Goal: Use online tool/utility: Utilize a website feature to perform a specific function

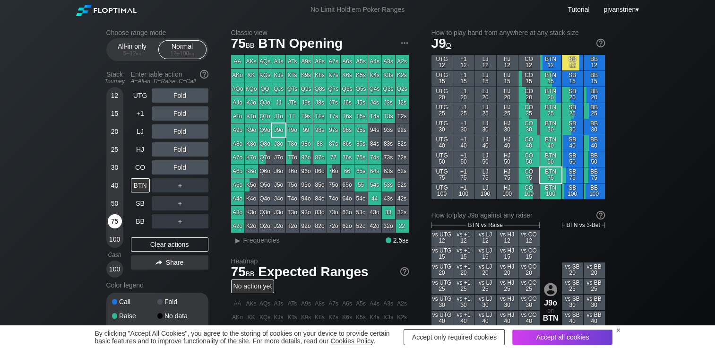
click at [113, 227] on div "75" at bounding box center [115, 221] width 14 height 14
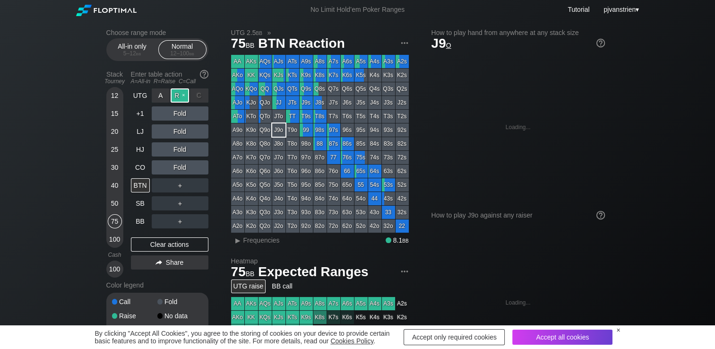
click at [180, 99] on div "R ✕" at bounding box center [180, 95] width 18 height 14
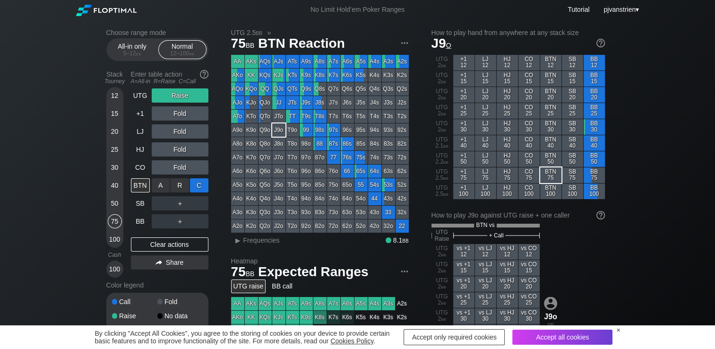
click at [197, 187] on div "C ✕" at bounding box center [199, 185] width 18 height 14
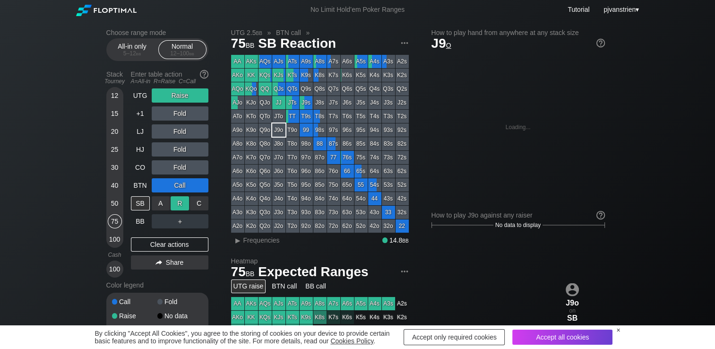
click at [179, 207] on div "R ✕" at bounding box center [180, 203] width 18 height 14
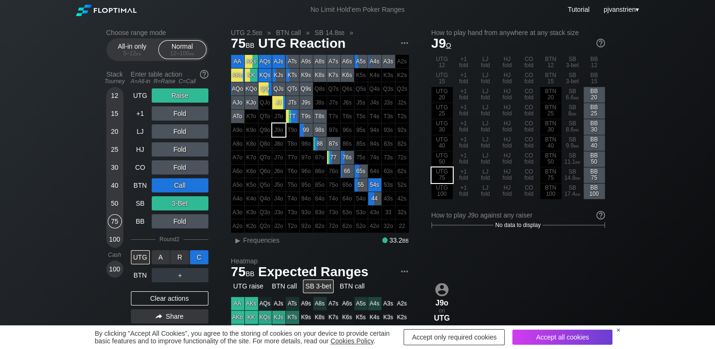
click at [198, 260] on div "C ✕" at bounding box center [199, 257] width 18 height 14
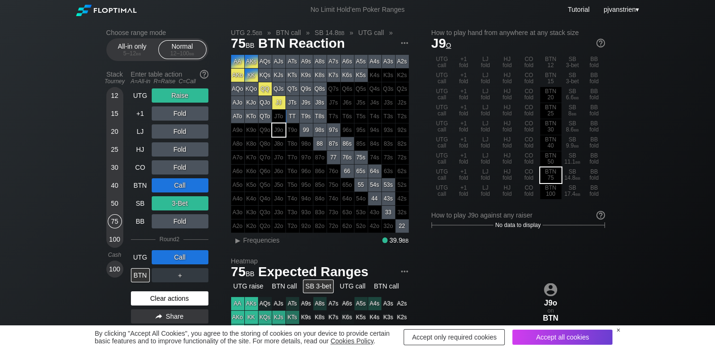
click at [169, 299] on div "Clear actions" at bounding box center [170, 298] width 78 height 14
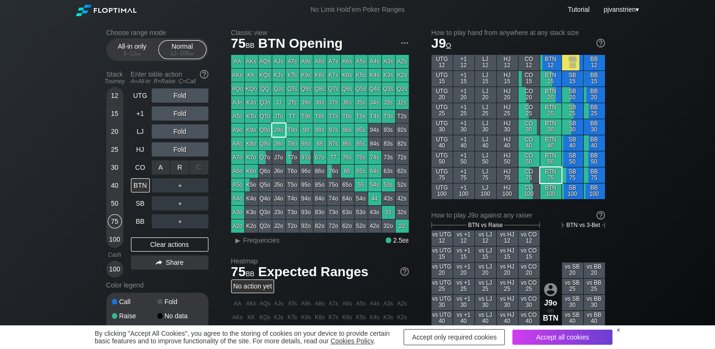
click at [178, 158] on div "A ✕ R ✕ C ✕ Fold" at bounding box center [180, 168] width 57 height 22
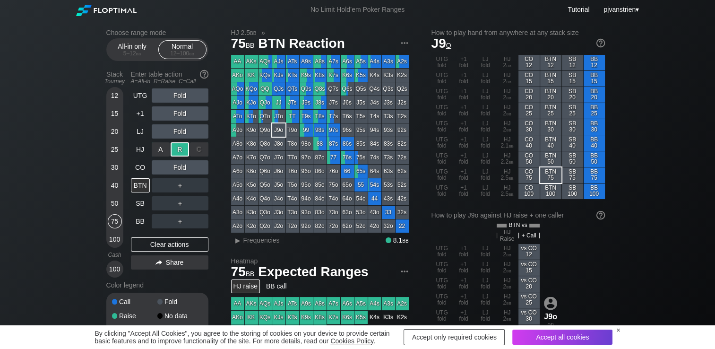
click at [180, 150] on div "R ✕" at bounding box center [180, 149] width 18 height 14
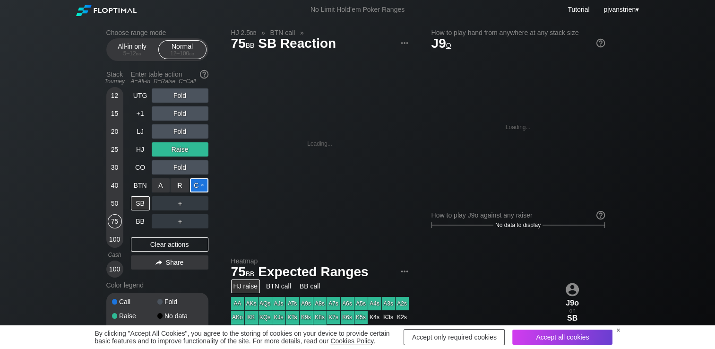
click at [198, 190] on div "C ✕" at bounding box center [199, 185] width 18 height 14
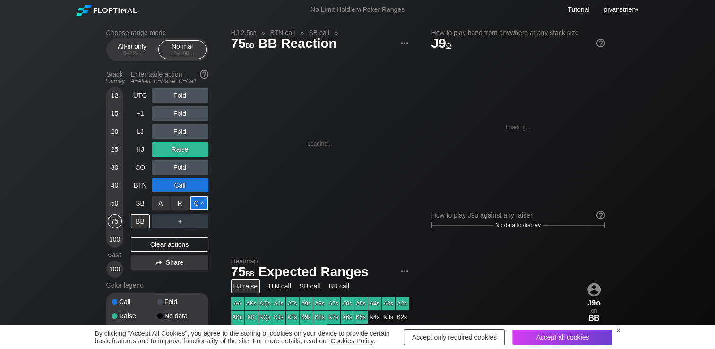
click at [200, 207] on div "C ✕" at bounding box center [199, 203] width 18 height 14
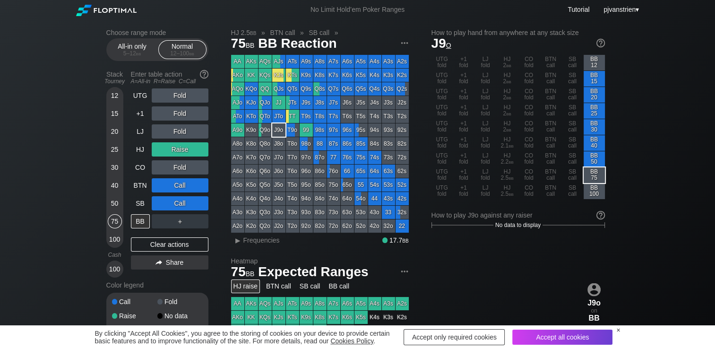
click at [94, 163] on div "Choose range mode All-in only 5 – 12 bb Normal 12 – 100 bb Stack Tourney Enter …" at bounding box center [357, 321] width 715 height 604
click at [169, 246] on div "Clear actions" at bounding box center [170, 244] width 78 height 14
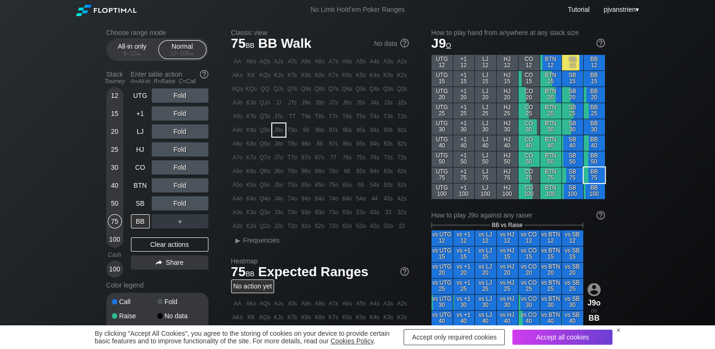
click at [2, 123] on div "Choose range mode All-in only 5 – 12 bb Normal 12 – 100 bb Stack Tourney Enter …" at bounding box center [357, 321] width 715 height 604
click at [82, 187] on div "Choose range mode All-in only 5 – 12 bb Normal 12 – 100 bb Stack Tourney Enter …" at bounding box center [357, 321] width 715 height 604
click at [114, 203] on div "50" at bounding box center [115, 203] width 14 height 14
click at [180, 131] on div "R ✕" at bounding box center [180, 131] width 18 height 14
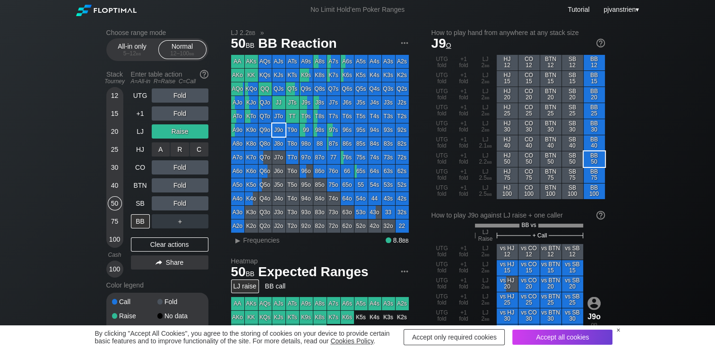
click at [192, 146] on div "C ✕" at bounding box center [199, 149] width 18 height 14
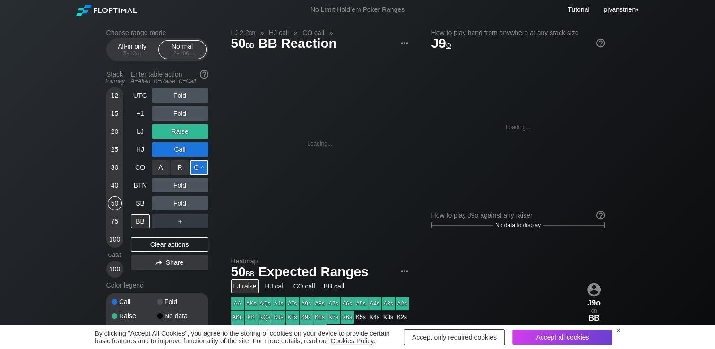
click at [200, 167] on div "C ✕" at bounding box center [199, 167] width 18 height 14
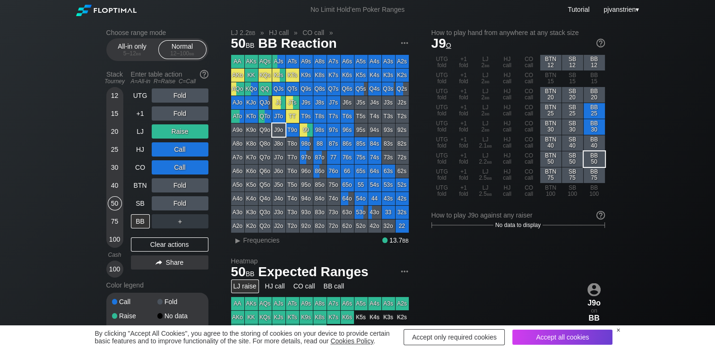
click at [18, 194] on div "Choose range mode All-in only 5 – 12 bb Normal 12 – 100 bb Stack Tourney Enter …" at bounding box center [357, 321] width 715 height 604
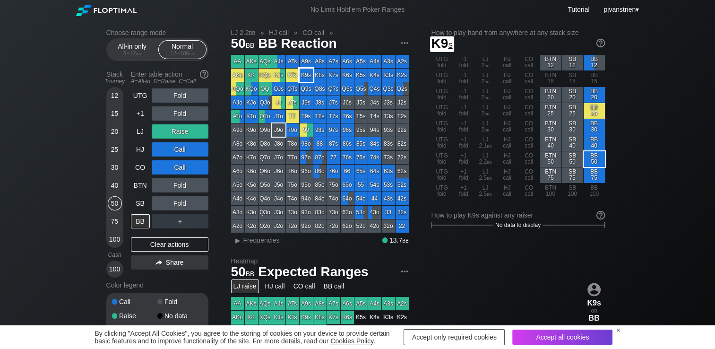
click at [308, 78] on div "K9s" at bounding box center [306, 75] width 13 height 13
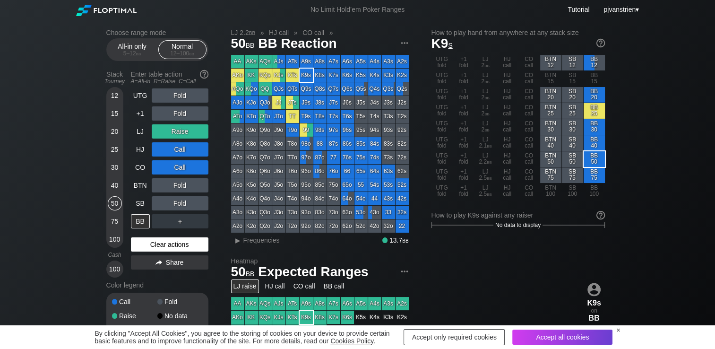
click at [139, 243] on div "Clear actions" at bounding box center [170, 244] width 78 height 14
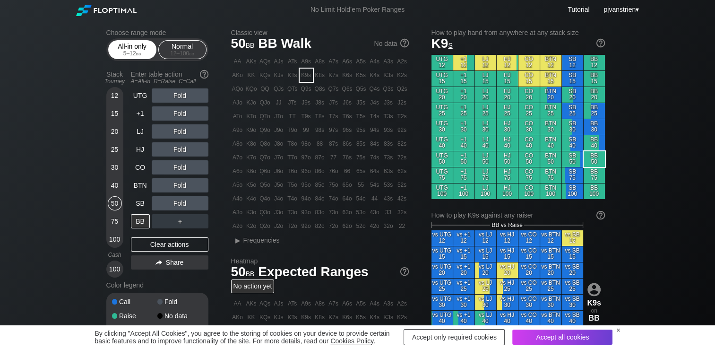
click at [133, 48] on div "All-in only 5 – 12 bb" at bounding box center [133, 50] width 44 height 18
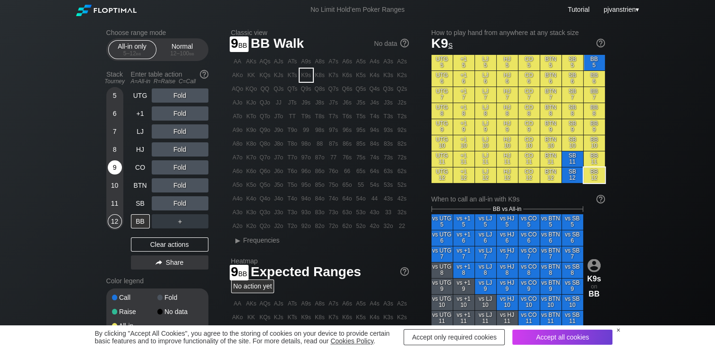
click at [112, 168] on div "9" at bounding box center [115, 167] width 14 height 14
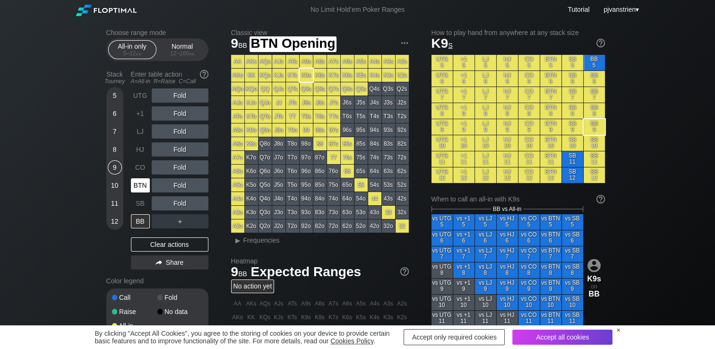
click at [140, 187] on div "BTN" at bounding box center [140, 185] width 19 height 14
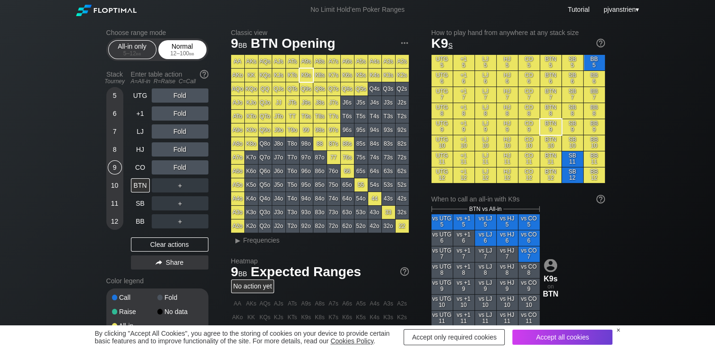
click at [168, 51] on div "12 – 100 bb" at bounding box center [183, 53] width 40 height 7
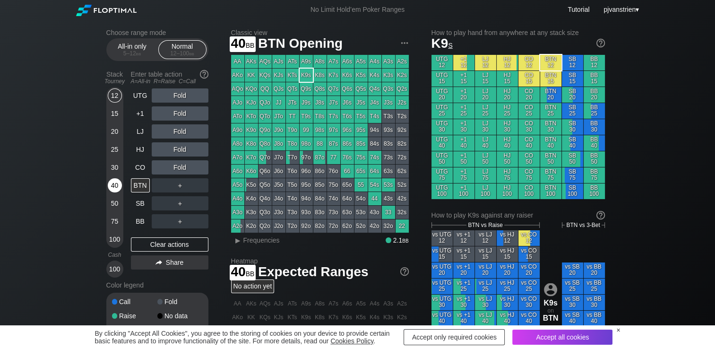
click at [111, 188] on div "40" at bounding box center [115, 185] width 14 height 14
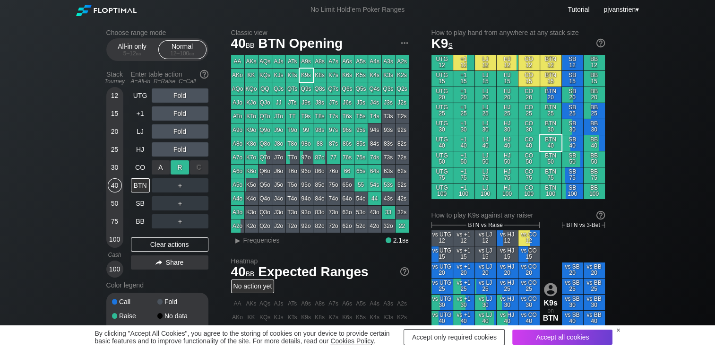
click at [176, 173] on div "R ✕" at bounding box center [180, 167] width 18 height 14
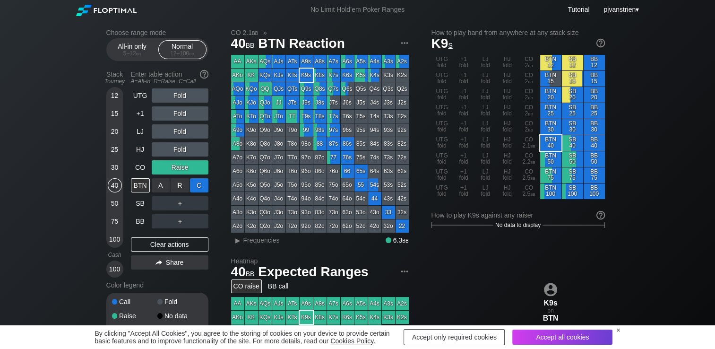
click at [194, 183] on div "C ✕" at bounding box center [199, 185] width 18 height 14
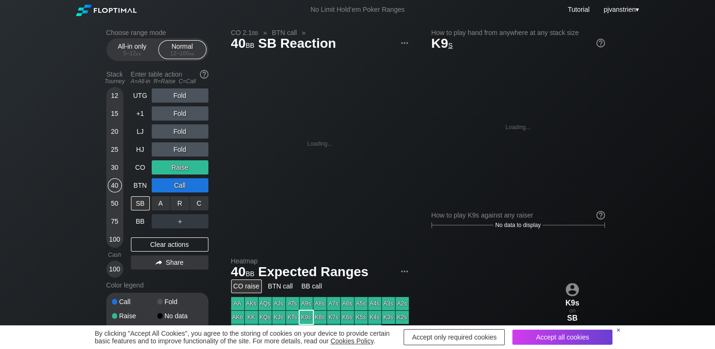
click at [161, 207] on div "A ✕" at bounding box center [161, 203] width 18 height 14
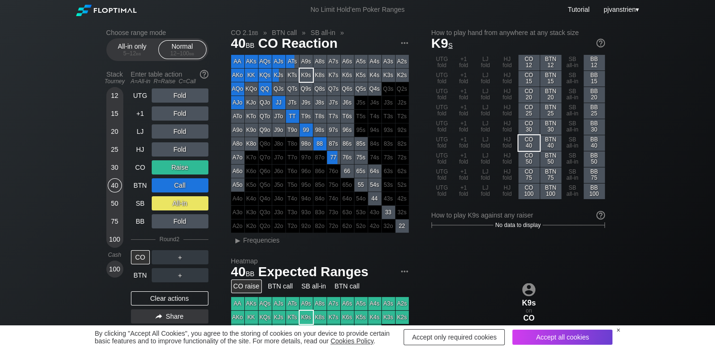
click at [75, 191] on div "Choose range mode All-in only 5 – 12 bb Normal 12 – 100 bb Stack Tourney Enter …" at bounding box center [357, 321] width 715 height 604
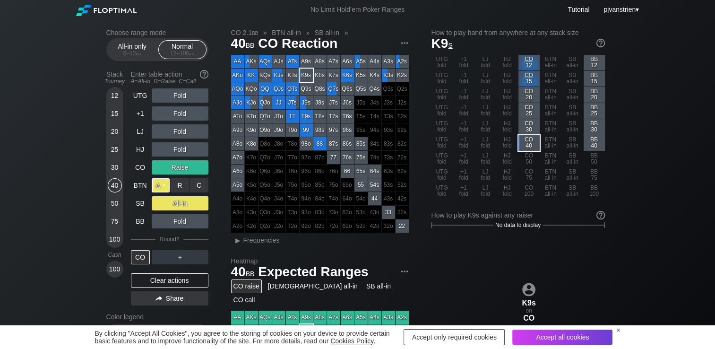
click at [161, 185] on div "A ✕" at bounding box center [161, 185] width 18 height 14
click at [164, 204] on div "A ✕" at bounding box center [161, 203] width 18 height 14
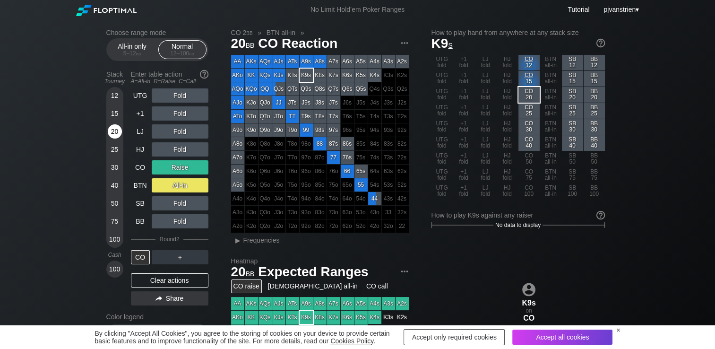
click at [114, 142] on div "20" at bounding box center [115, 133] width 14 height 18
click at [379, 202] on div "44" at bounding box center [374, 198] width 13 height 13
click at [260, 245] on span "▸ Frequencies" at bounding box center [255, 239] width 49 height 11
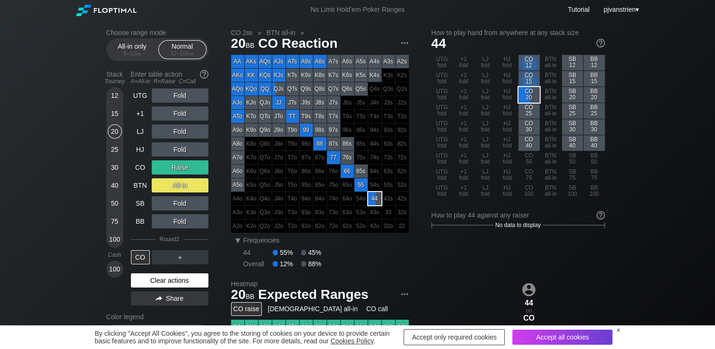
click at [161, 281] on div "Clear actions" at bounding box center [170, 280] width 78 height 14
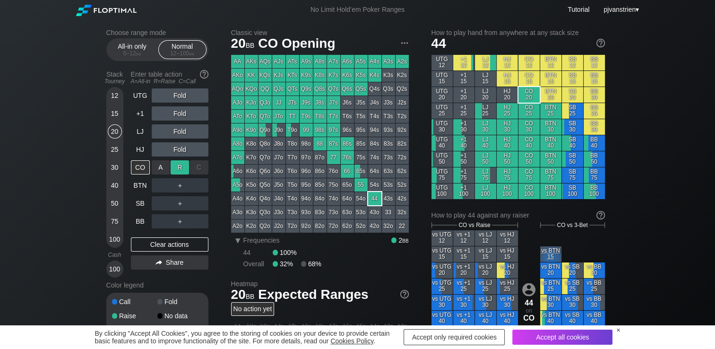
click at [180, 169] on div "R ✕" at bounding box center [180, 167] width 18 height 14
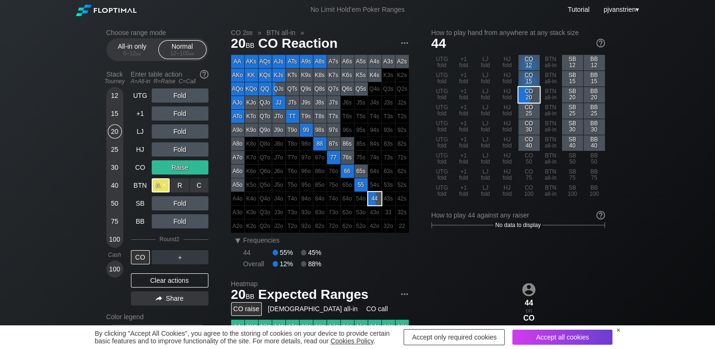
click at [159, 186] on div "A ✕" at bounding box center [161, 185] width 18 height 14
click at [155, 285] on div "Clear actions" at bounding box center [170, 280] width 78 height 14
